Goal: Task Accomplishment & Management: Manage account settings

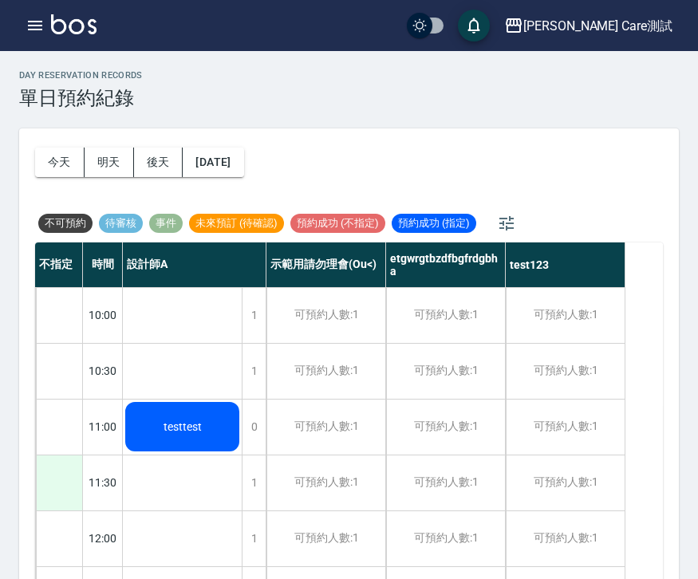
click at [64, 482] on div at bounding box center [59, 482] width 46 height 55
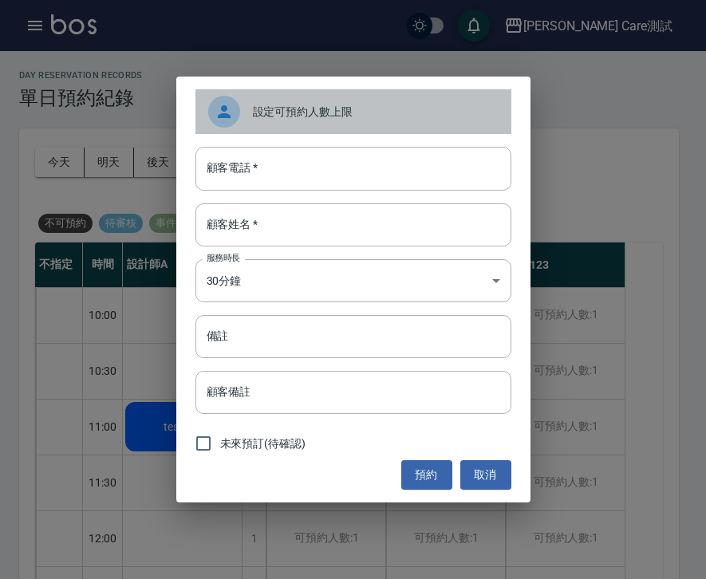
click at [308, 119] on span "設定可預約人數上限" at bounding box center [376, 112] width 246 height 17
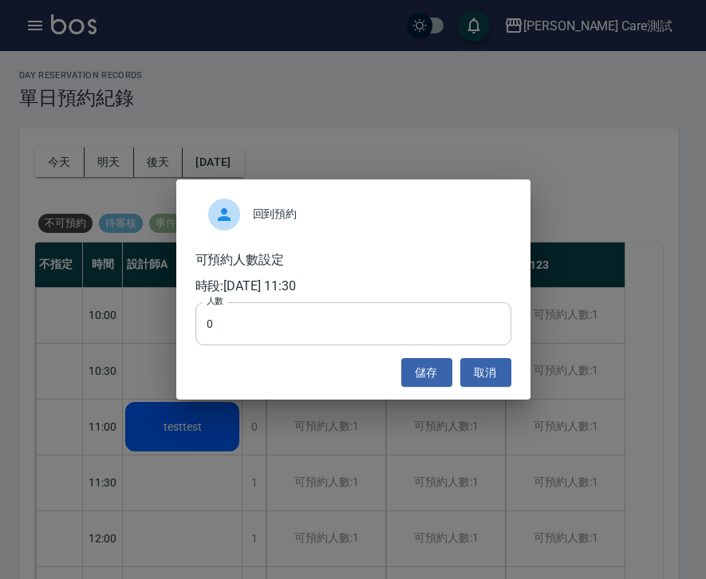
click at [250, 317] on input "0" at bounding box center [353, 323] width 316 height 43
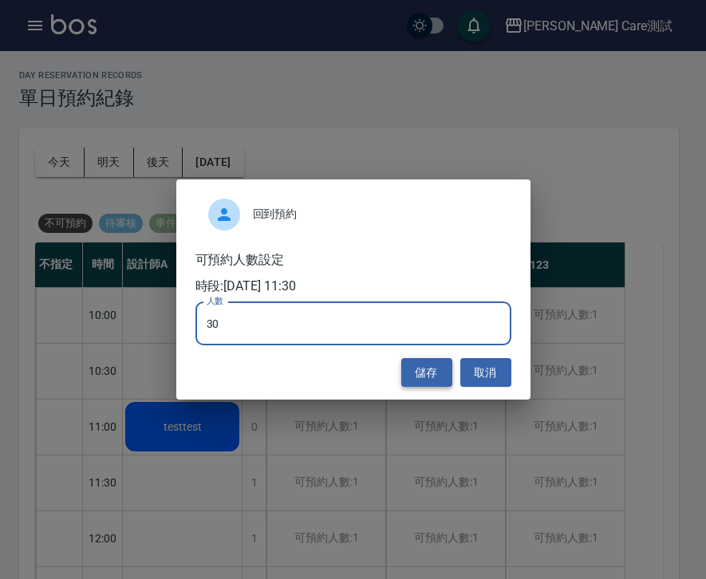
type input "30"
click at [442, 374] on button "儲存" at bounding box center [426, 372] width 51 height 29
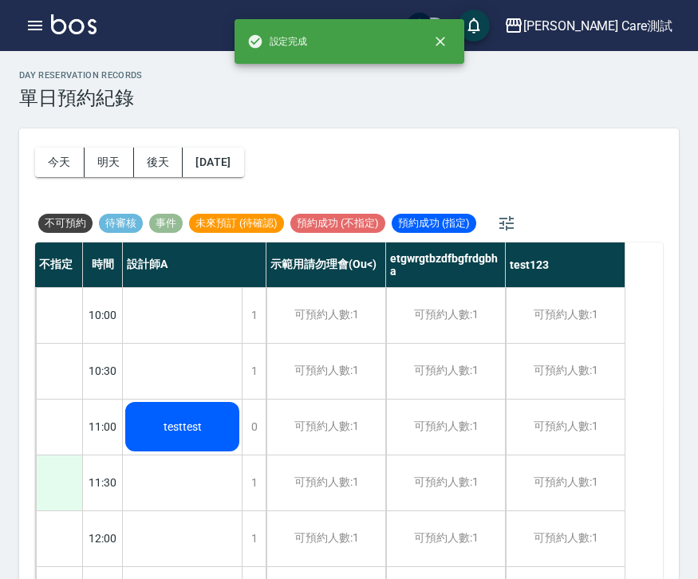
click at [74, 482] on div at bounding box center [59, 482] width 46 height 55
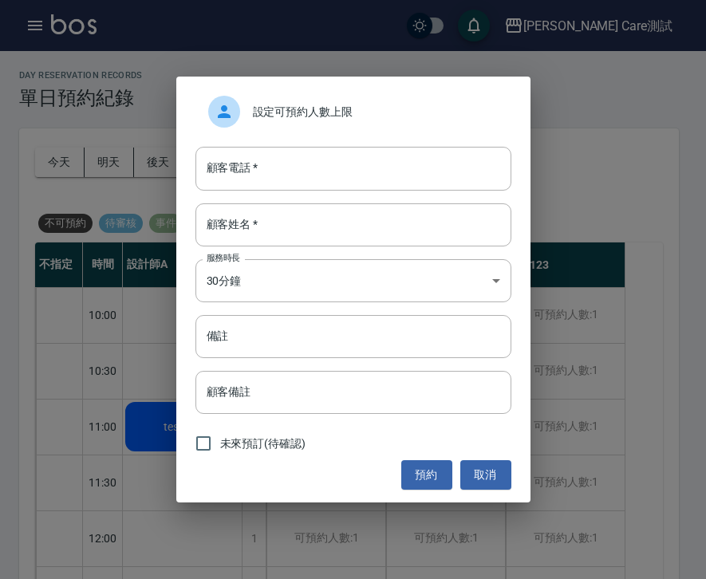
click at [307, 105] on span "設定可預約人數上限" at bounding box center [376, 112] width 246 height 17
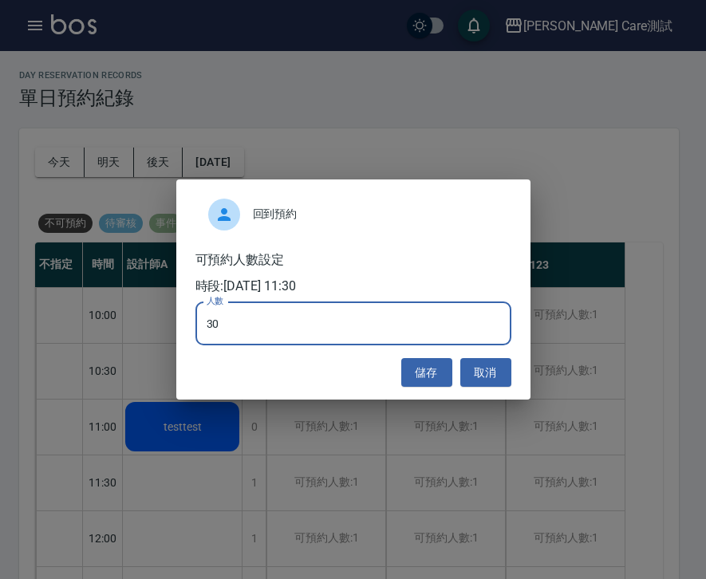
click at [214, 325] on input "30" at bounding box center [353, 323] width 316 height 43
type input "0"
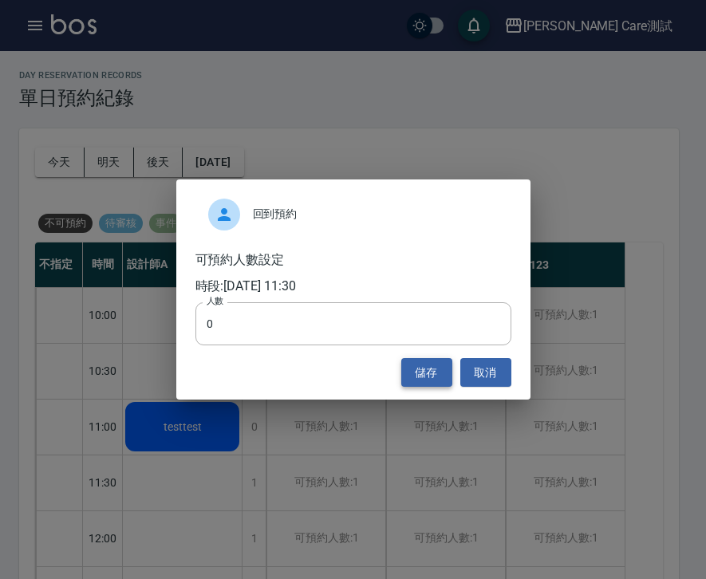
click at [438, 374] on button "儲存" at bounding box center [426, 372] width 51 height 29
